Goal: Task Accomplishment & Management: Use online tool/utility

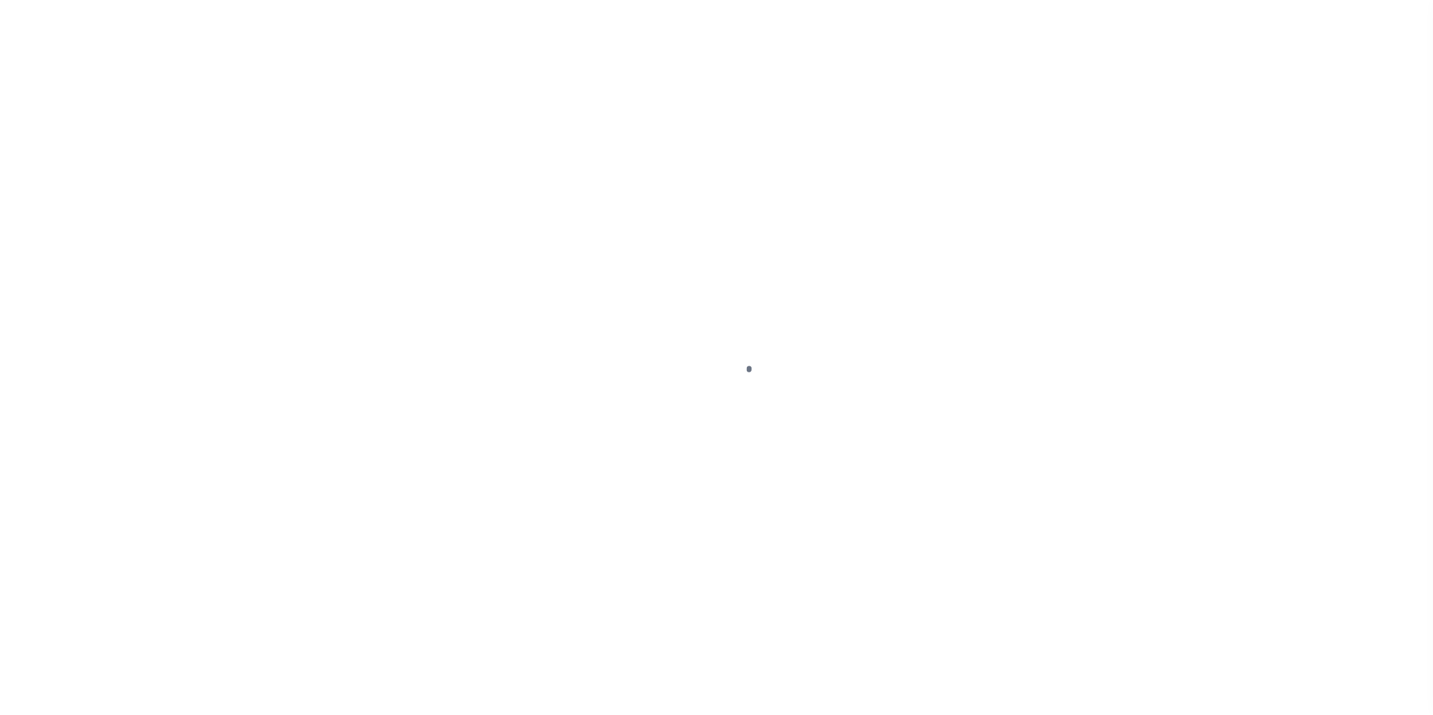
select select "100"
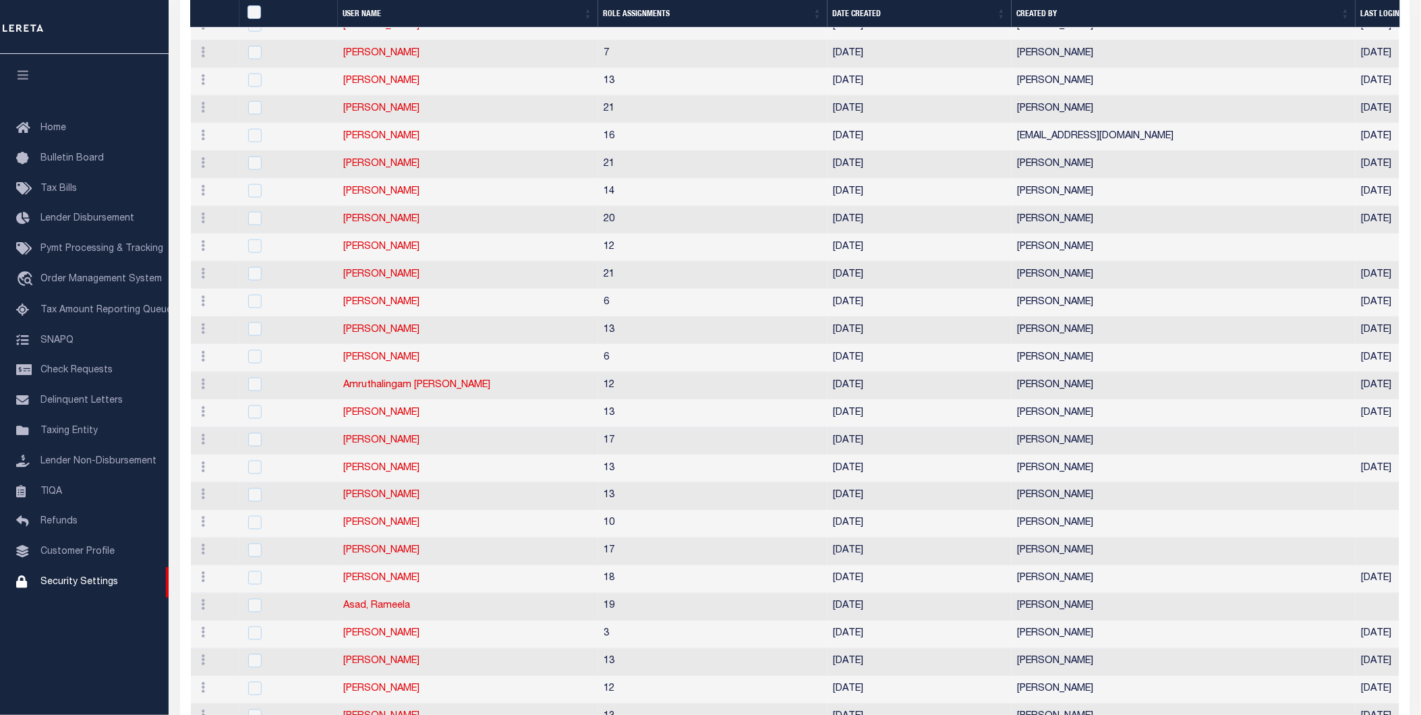
scroll to position [449, 0]
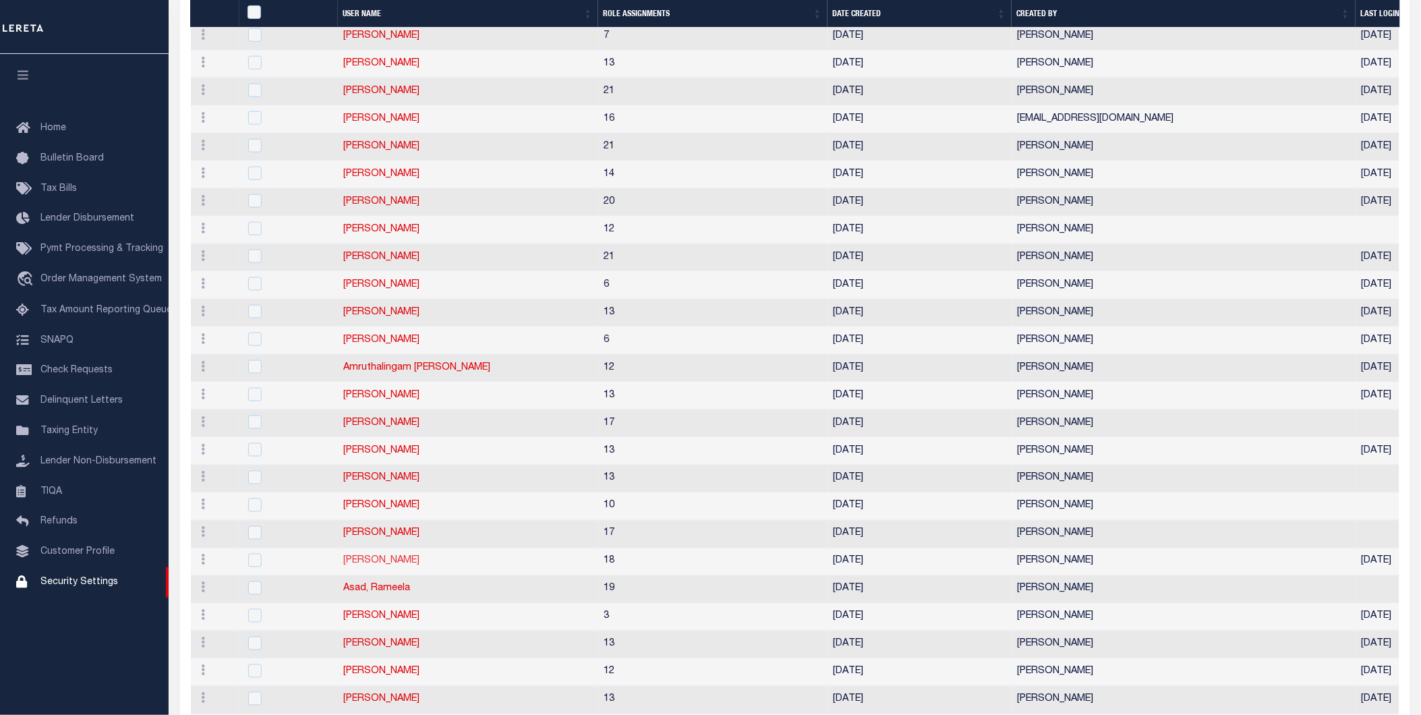
click at [374, 565] on link "[PERSON_NAME]" at bounding box center [381, 560] width 76 height 9
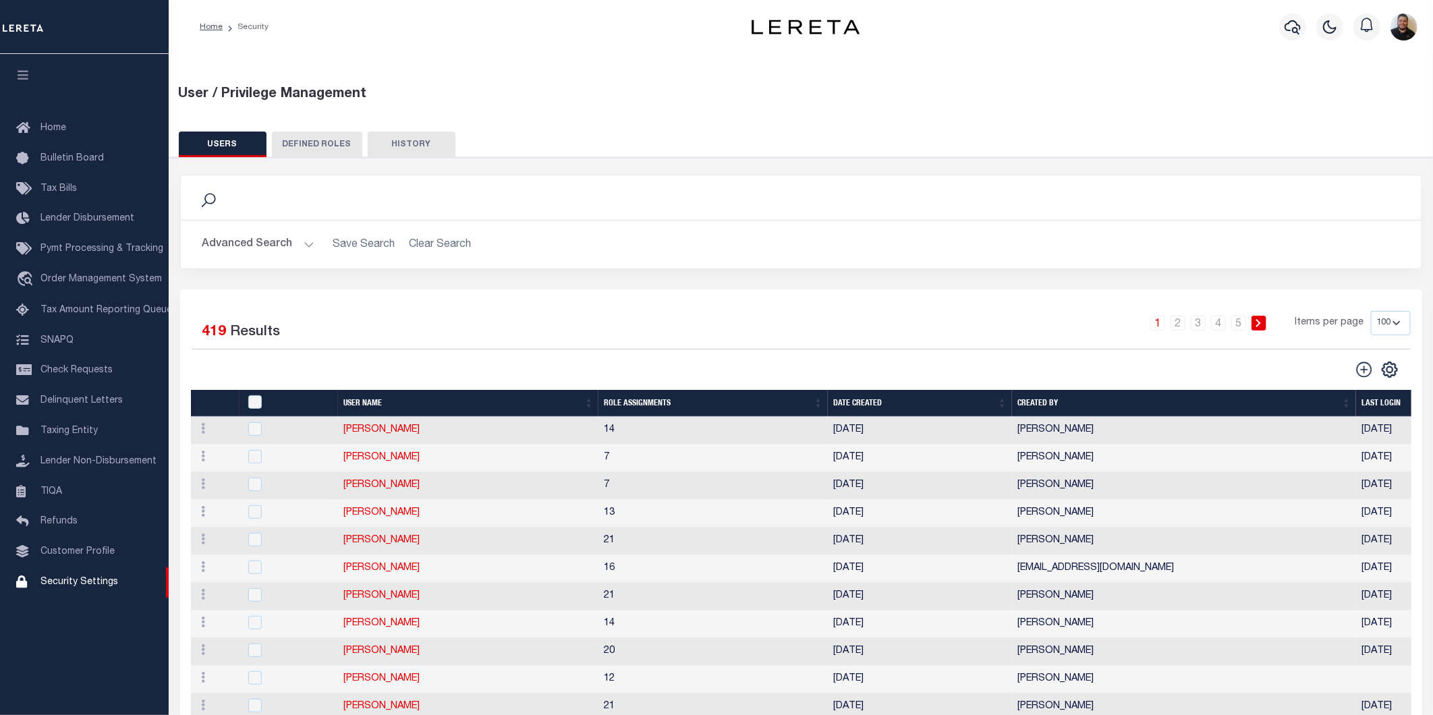
type input "Artiga,"
type input "Mario"
type input "MArtiga@lereta.net"
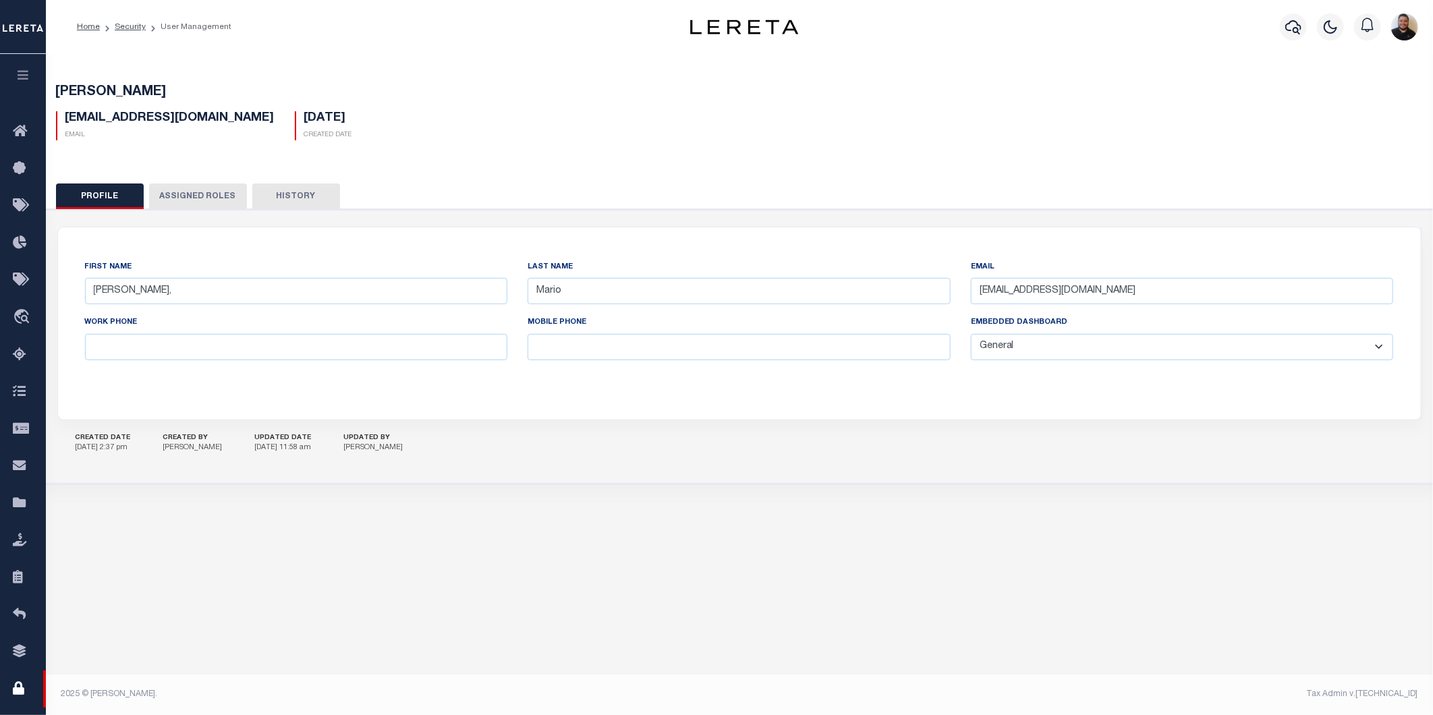
click at [1105, 354] on select "General Locate Escrow Services AI Payment Verification Customer Service" at bounding box center [1182, 347] width 423 height 26
select select "TPS"
click at [971, 334] on select "General Locate Escrow Services AI Payment Verification Customer Service" at bounding box center [1182, 347] width 423 height 26
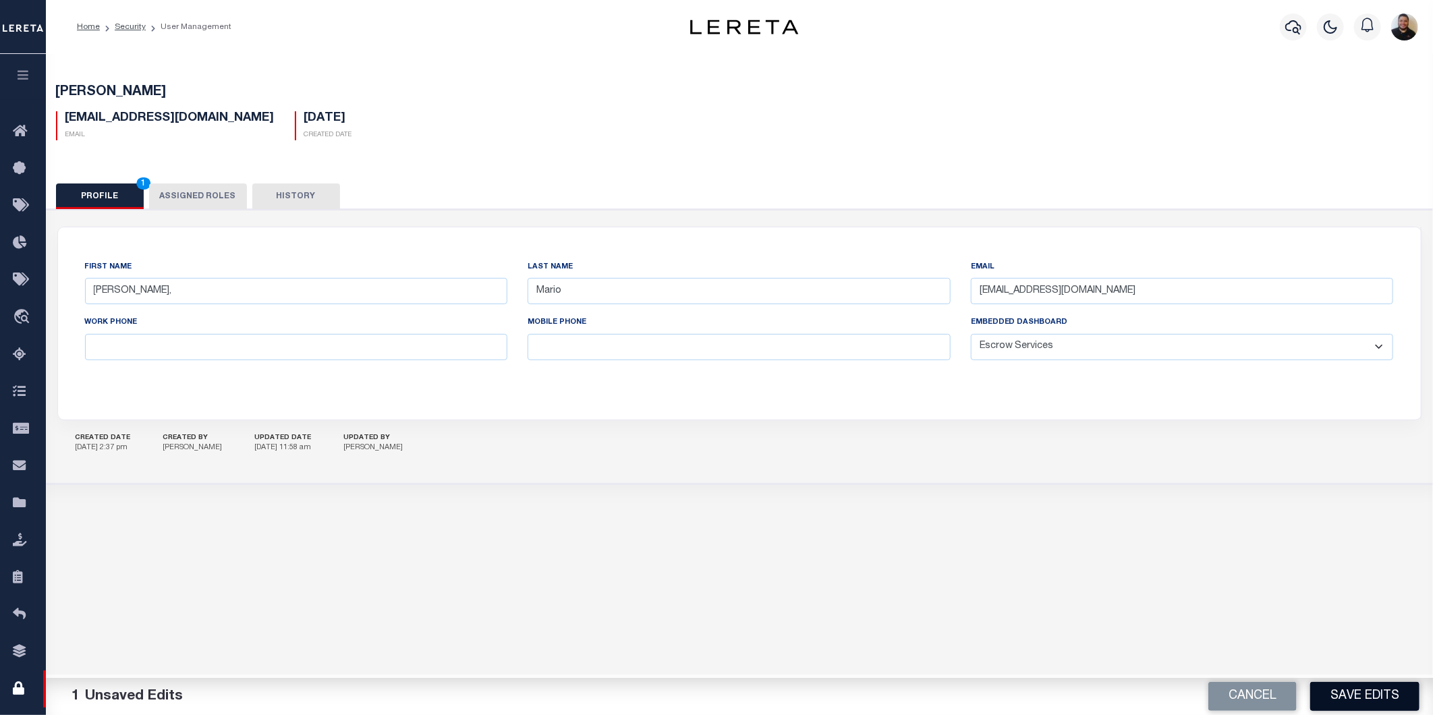
click at [1361, 699] on button "Save Edits" at bounding box center [1364, 696] width 109 height 29
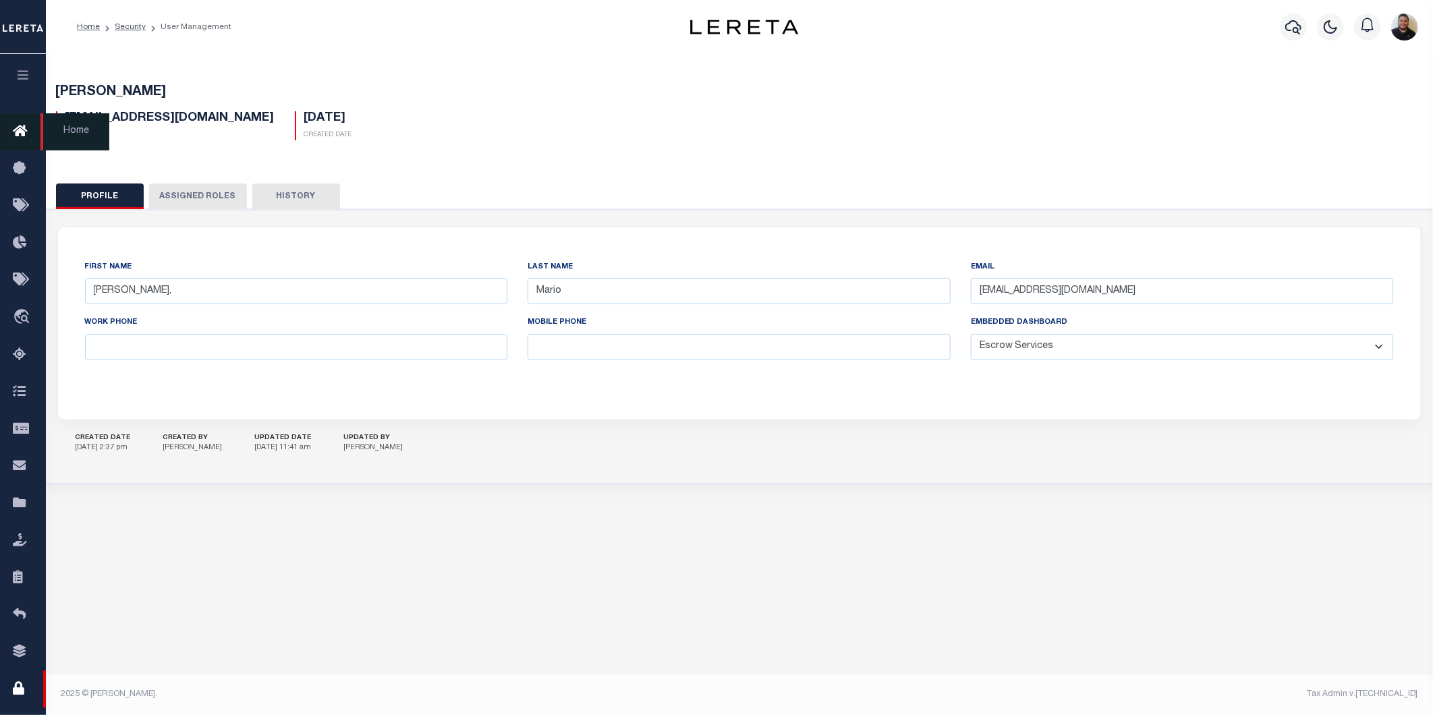
click at [16, 130] on icon at bounding box center [24, 131] width 22 height 17
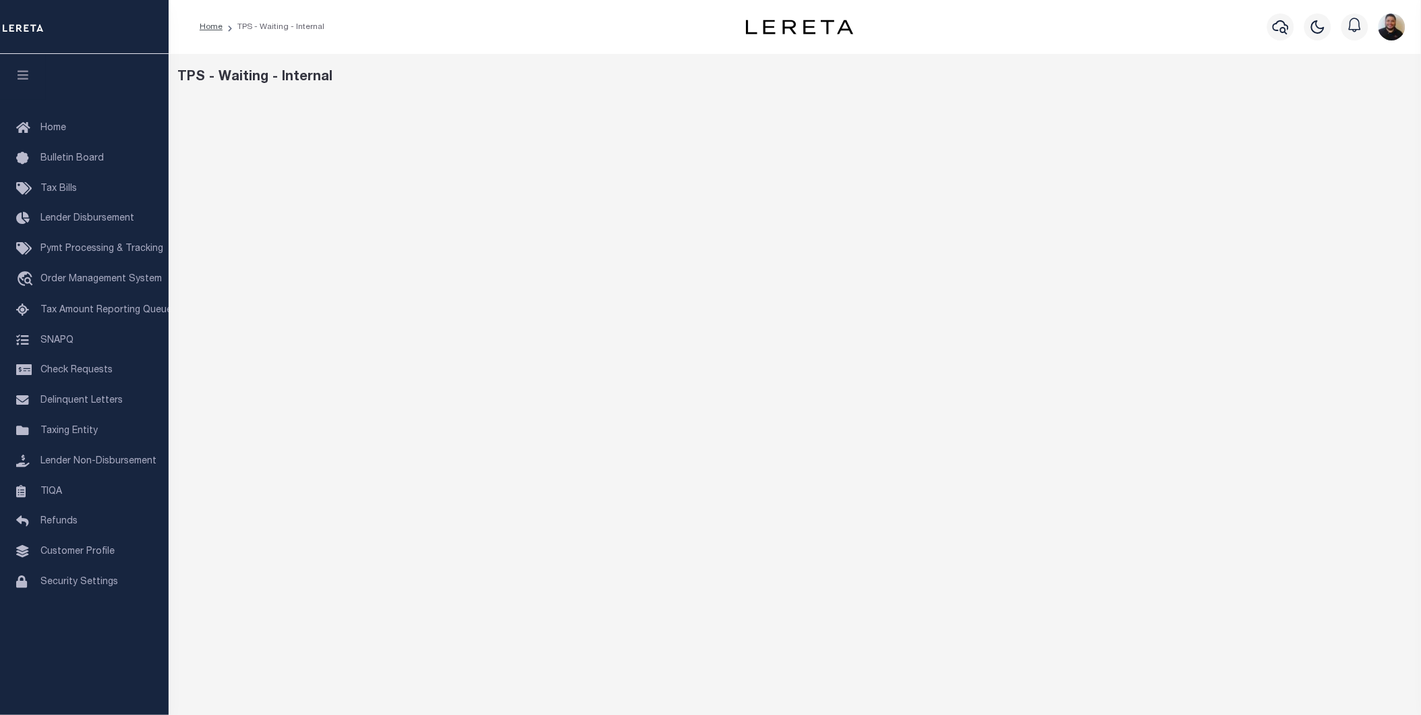
click at [391, 78] on div "TPS - Waiting - Internal" at bounding box center [795, 77] width 1234 height 20
click at [217, 23] on link "Home" at bounding box center [211, 27] width 23 height 8
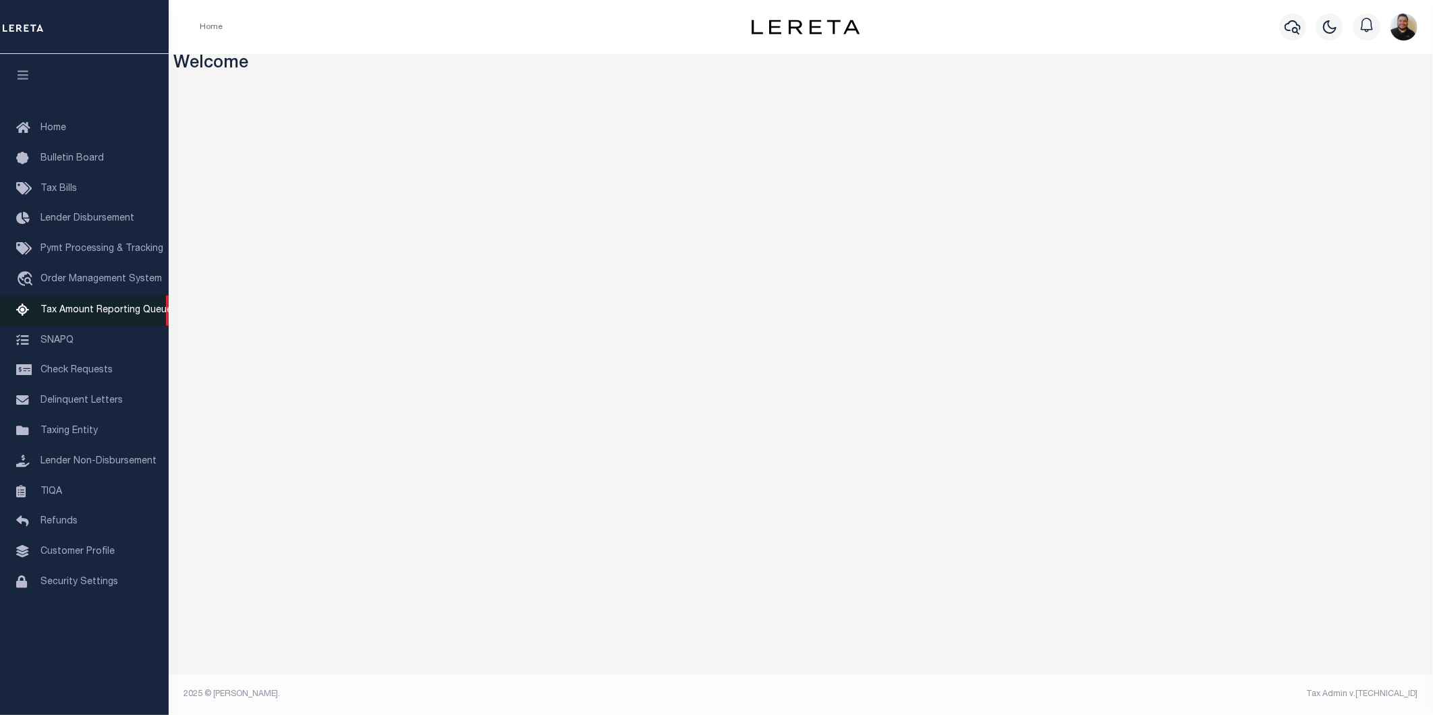
click at [117, 312] on span "Tax Amount Reporting Queue" at bounding box center [106, 310] width 132 height 9
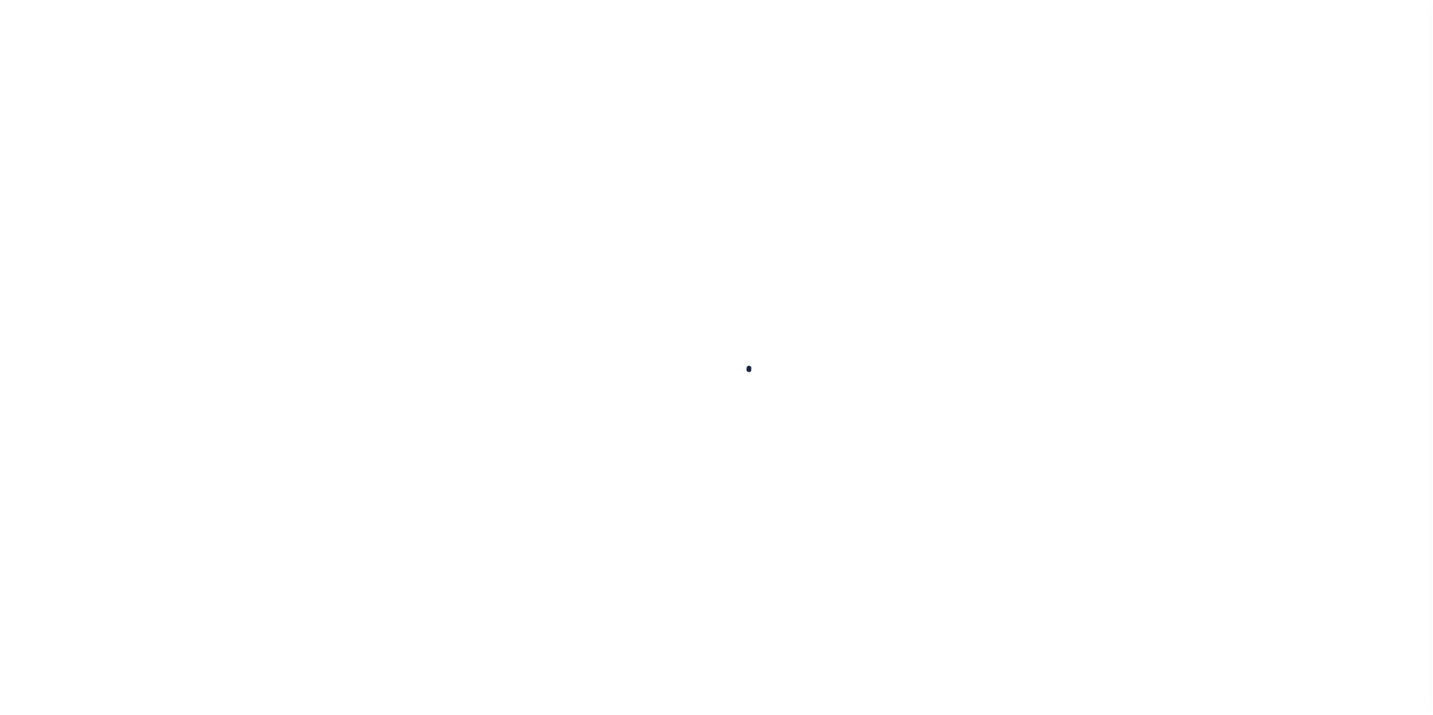
select select "100"
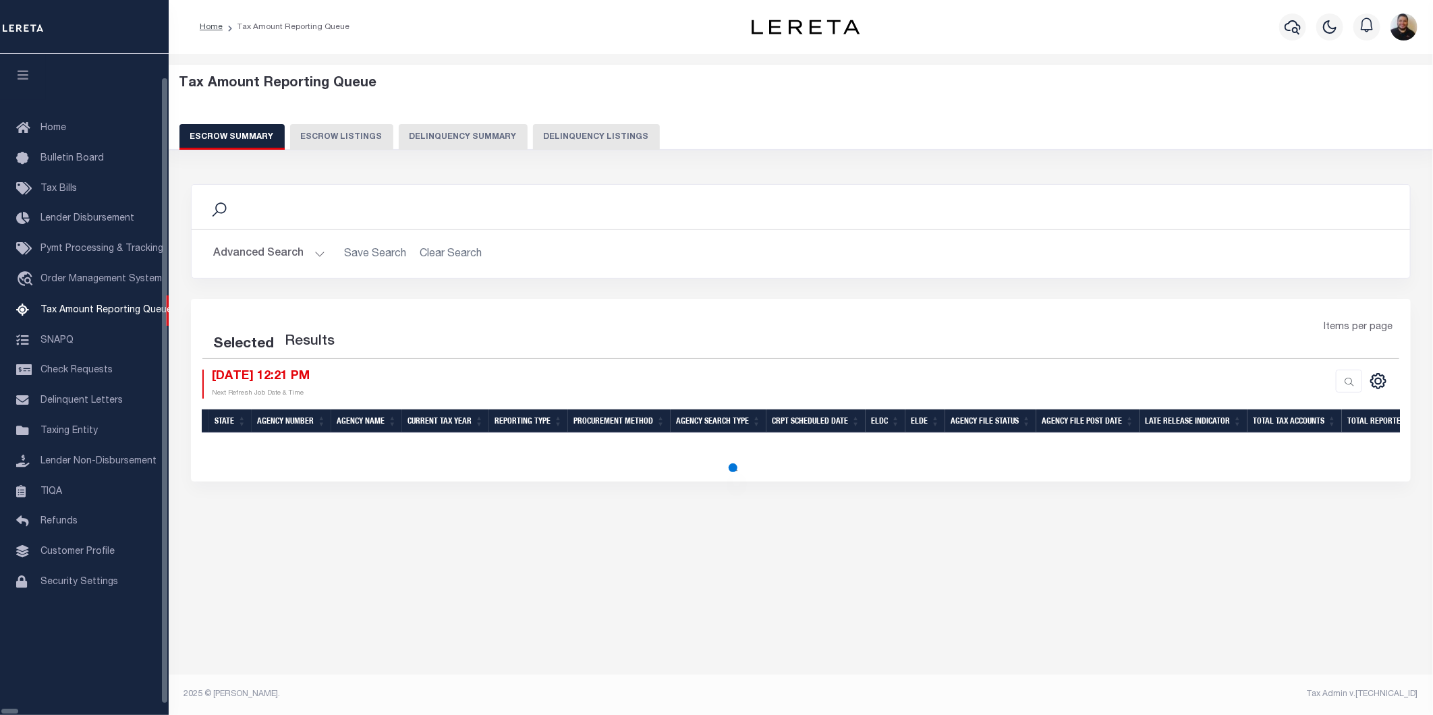
scroll to position [24, 0]
select select "100"
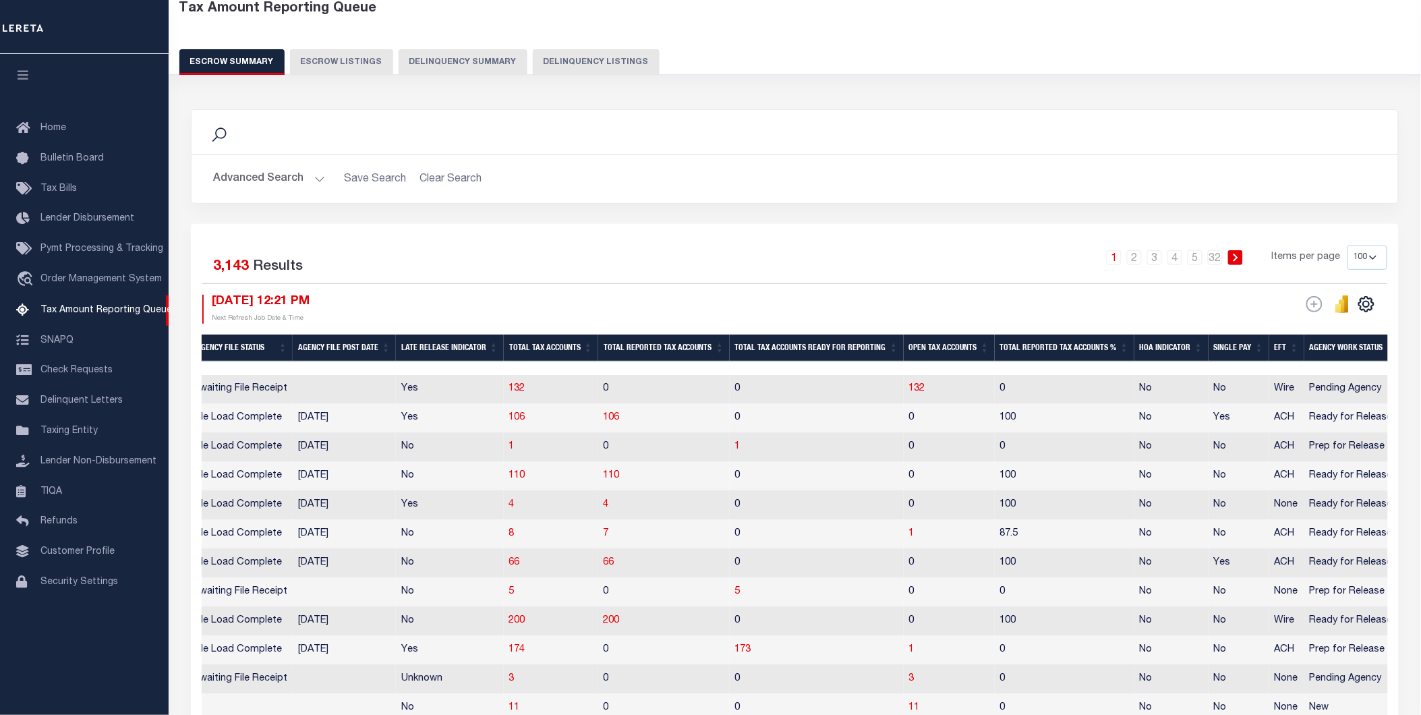
scroll to position [0, 0]
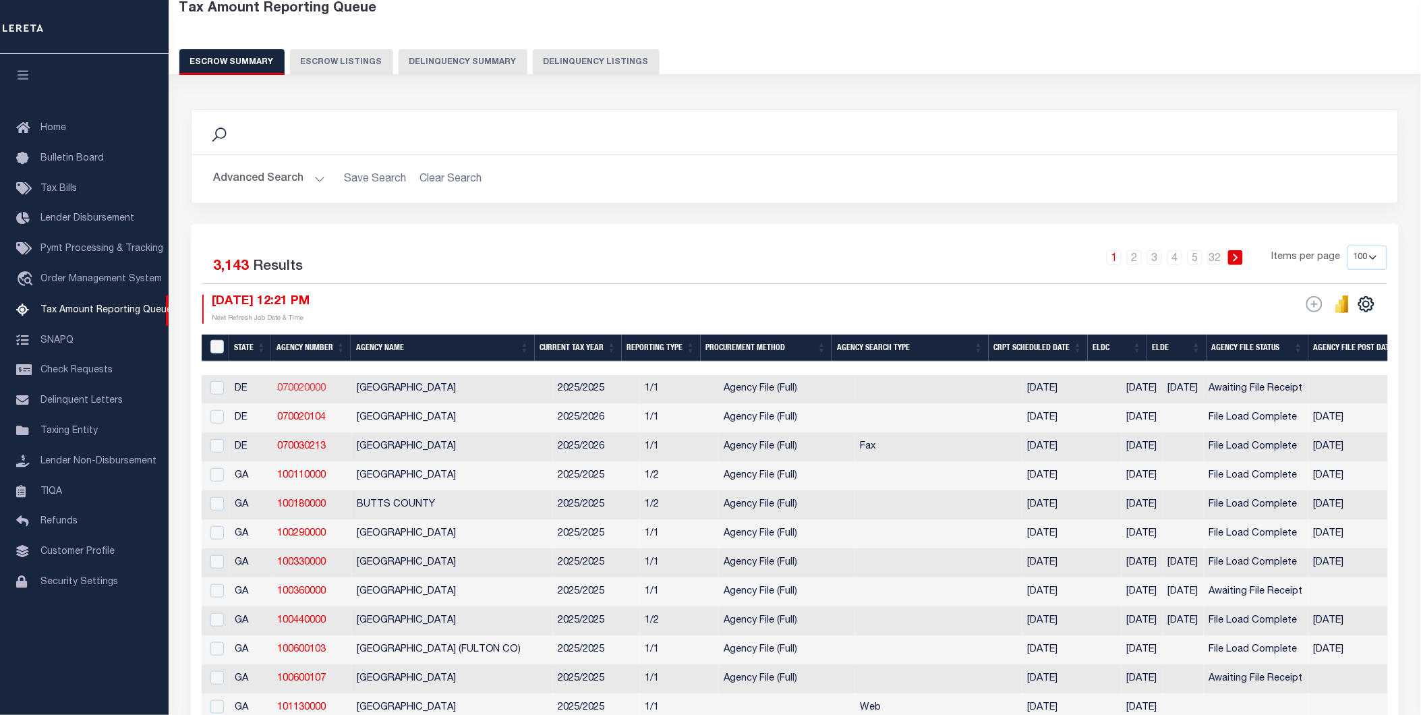
click at [298, 387] on link "070020000" at bounding box center [301, 388] width 49 height 9
checkbox input "true"
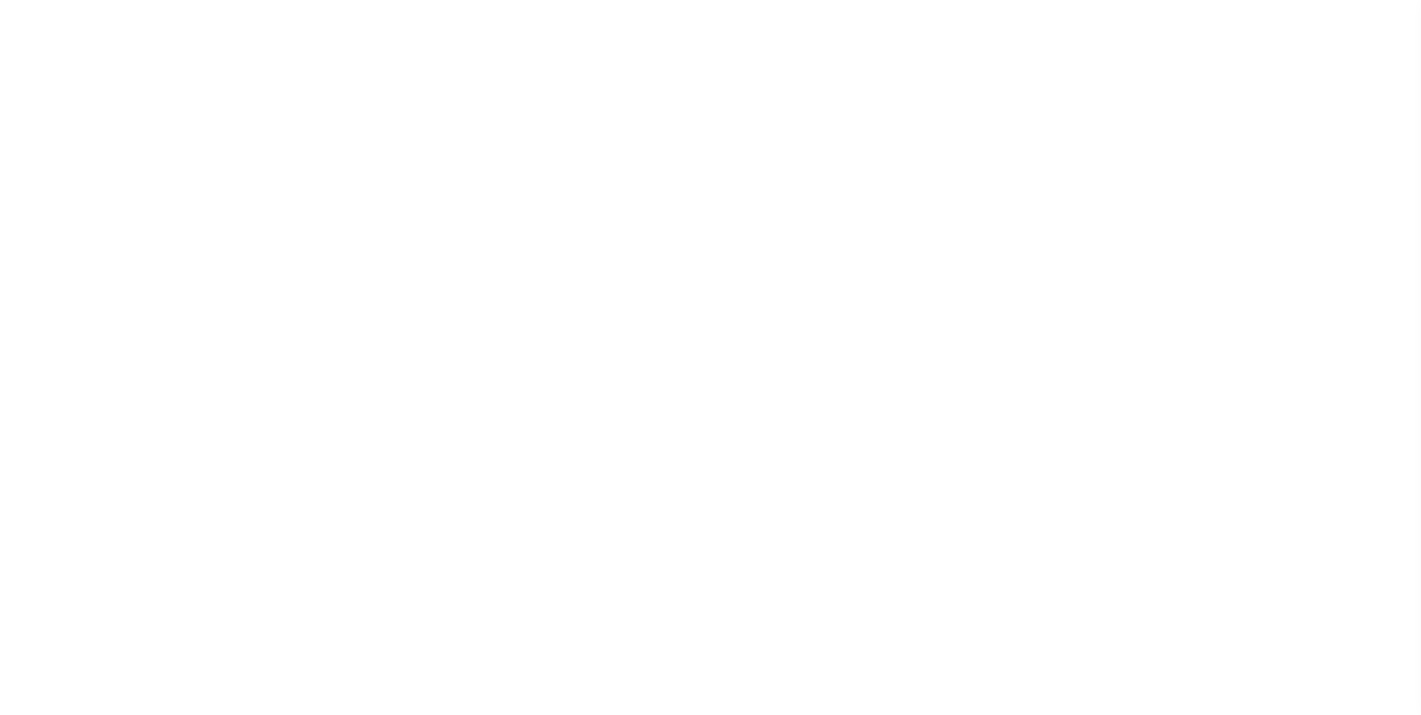
select select
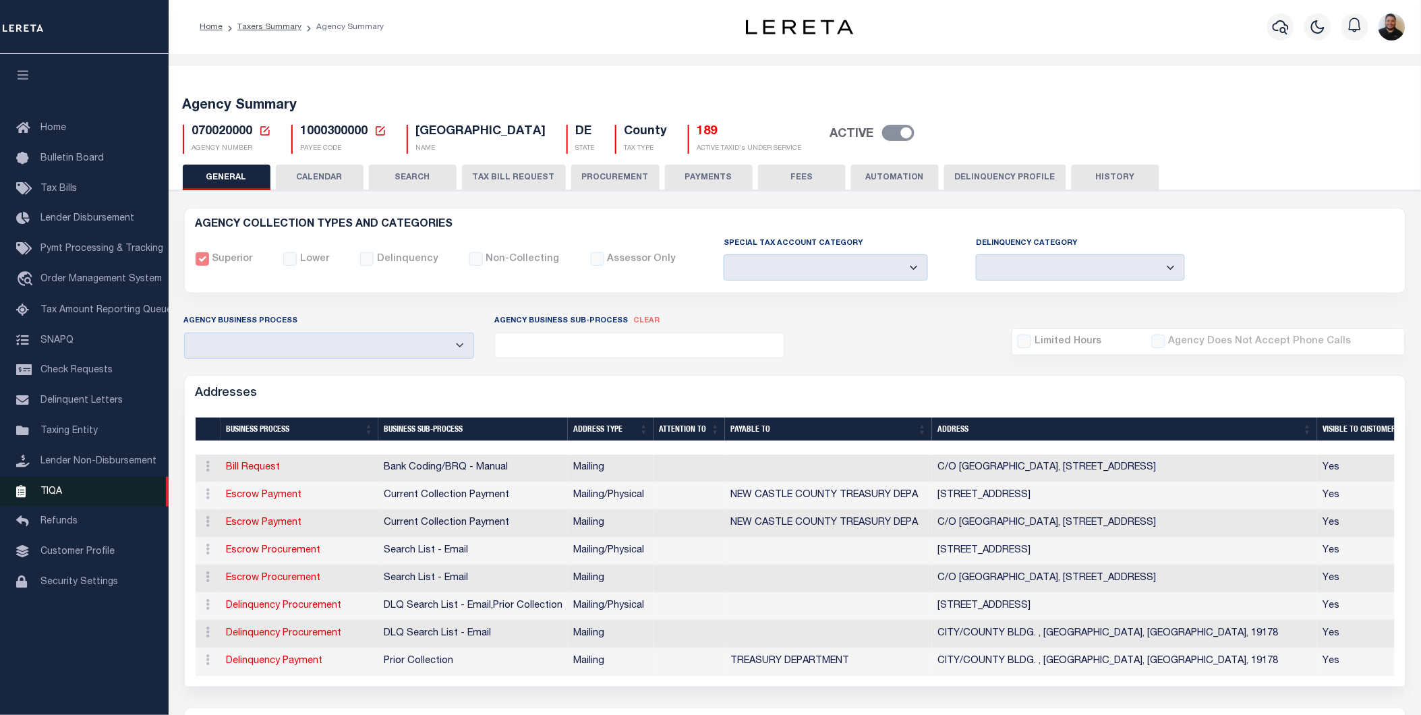
click at [40, 489] on span "TIQA" at bounding box center [51, 490] width 22 height 9
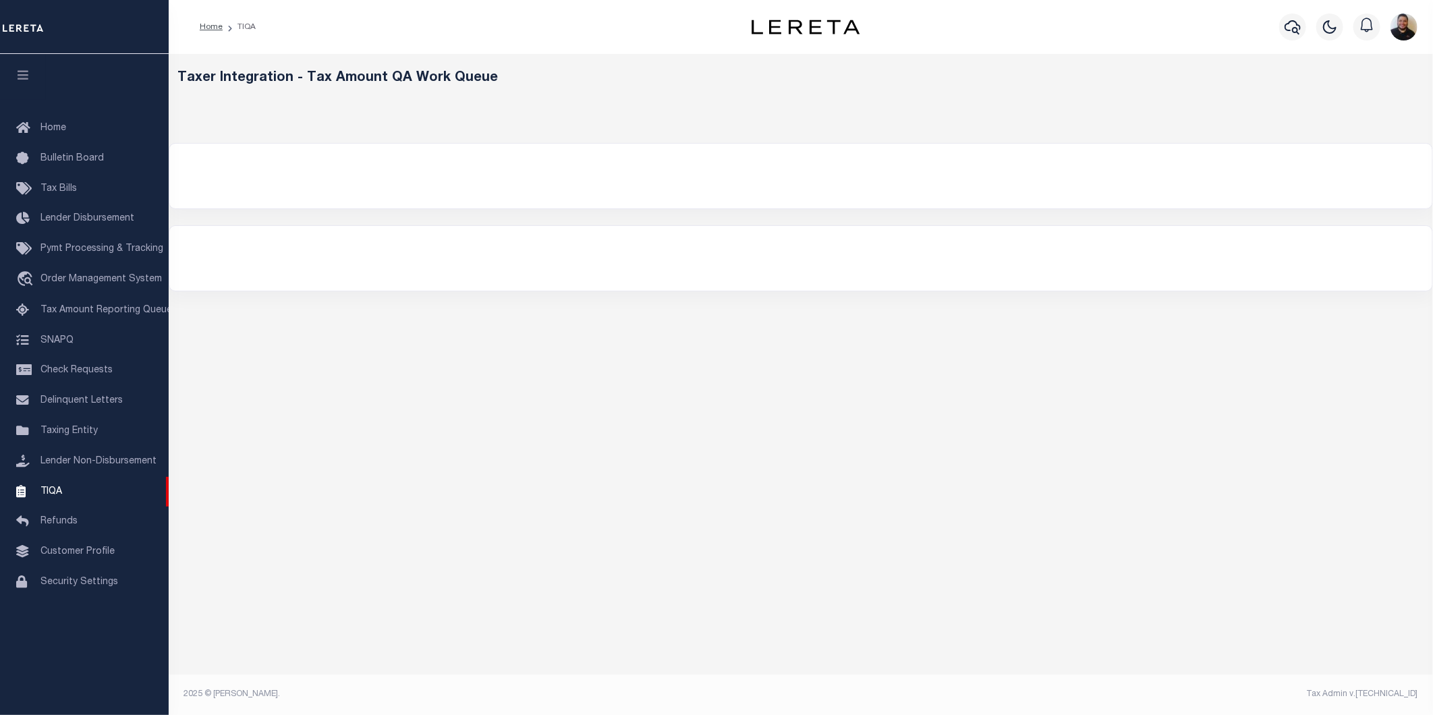
select select "200"
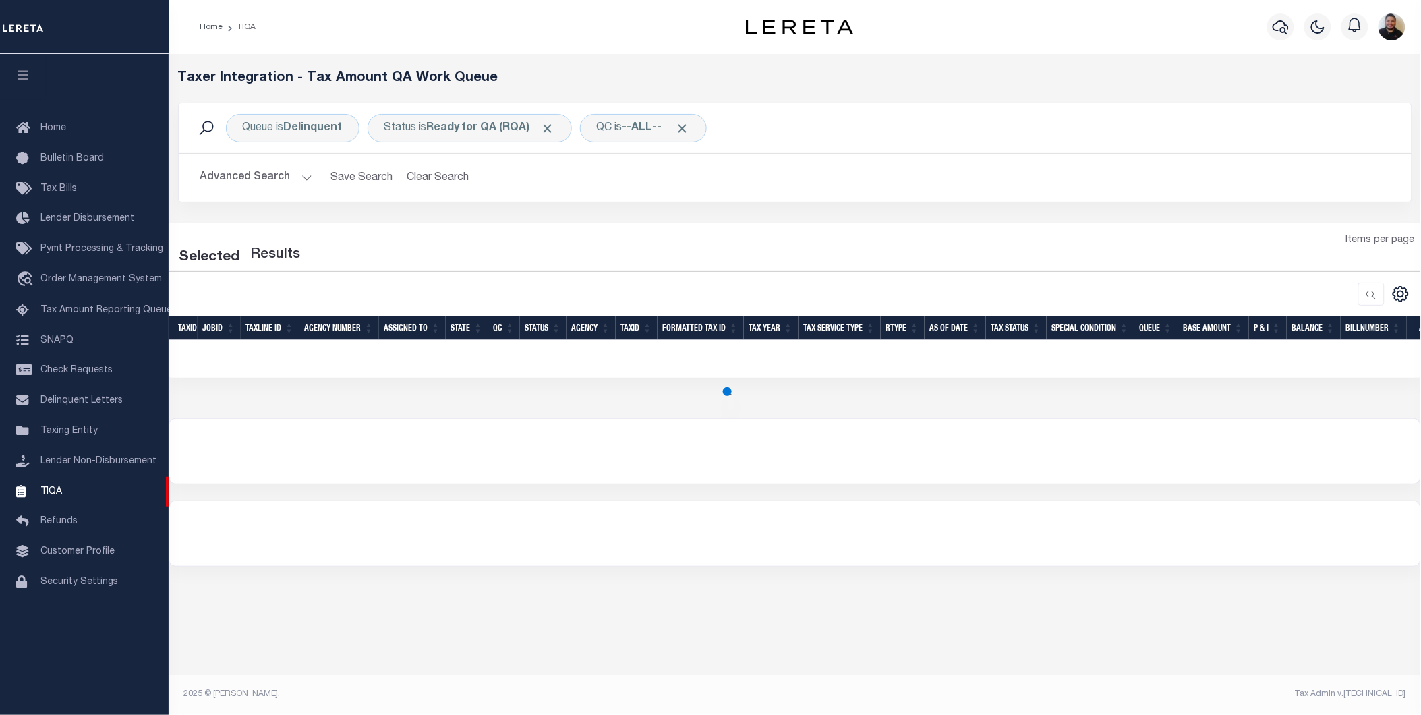
select select "200"
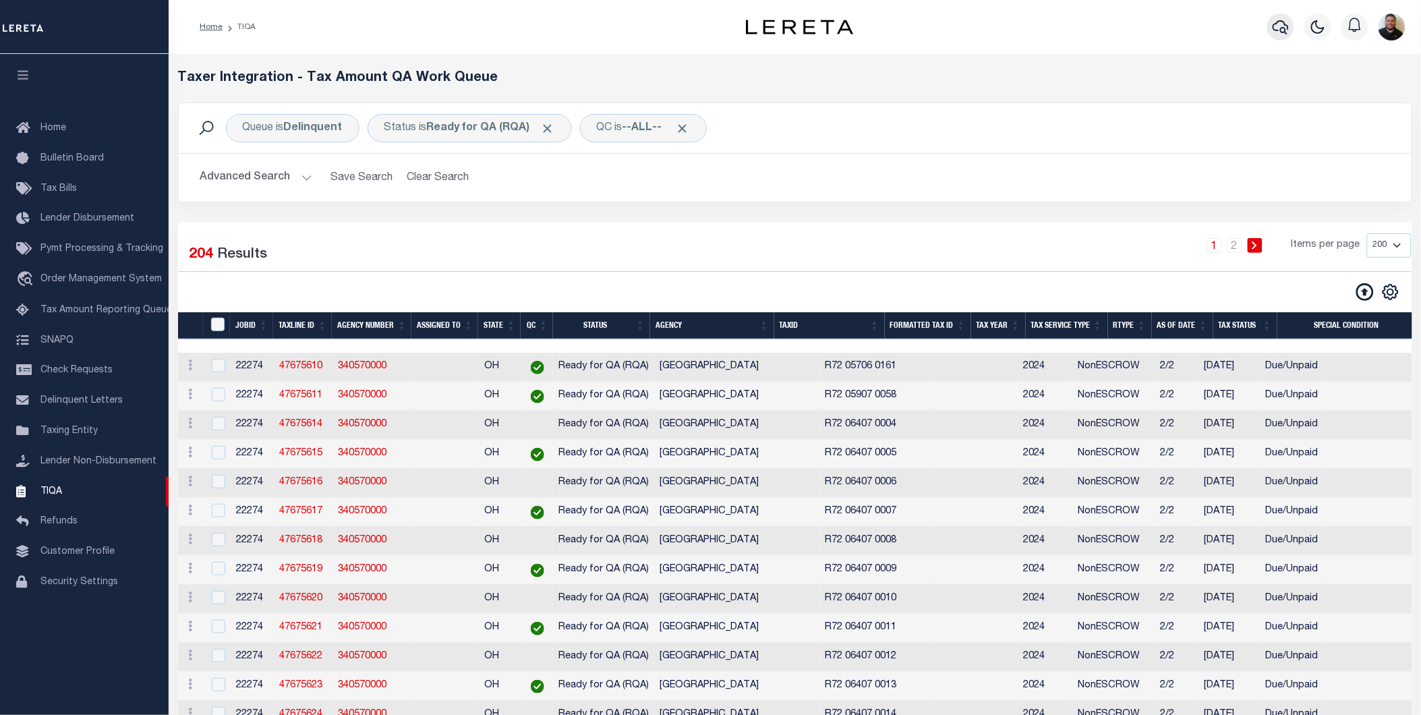
click at [1283, 32] on icon "button" at bounding box center [1281, 27] width 16 height 14
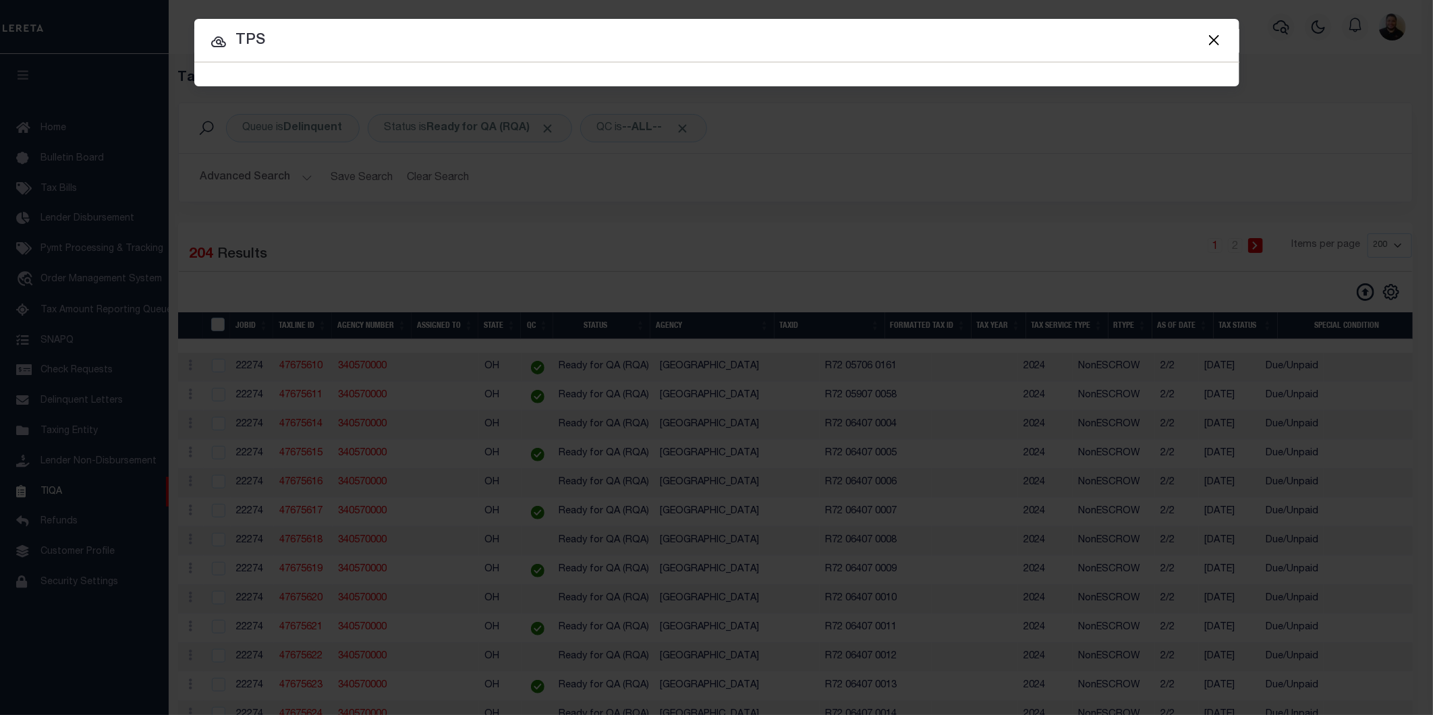
click at [312, 42] on input "TPS" at bounding box center [716, 41] width 1045 height 24
type input "TPS"
